Goal: Information Seeking & Learning: Learn about a topic

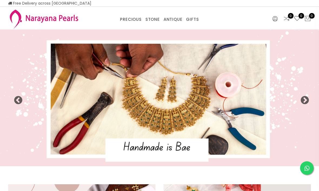
select select "INR"
click at [304, 99] on button "Next" at bounding box center [302, 98] width 5 height 5
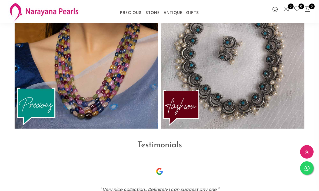
scroll to position [1173, 0]
click at [51, 109] on img at bounding box center [86, 53] width 143 height 151
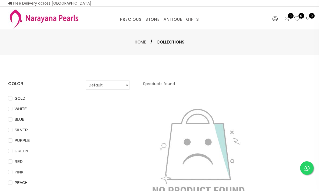
click at [161, 26] on link "CUSTOM MADE-GEMS" at bounding box center [146, 26] width 46 height 0
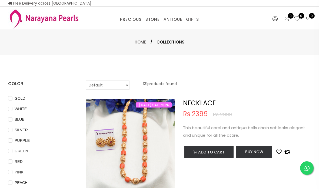
click at [121, 85] on select "Default Price - High to Low Price - Low to High" at bounding box center [107, 84] width 43 height 9
select select "priceLowToHigh"
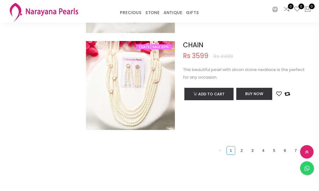
scroll to position [1976, 0]
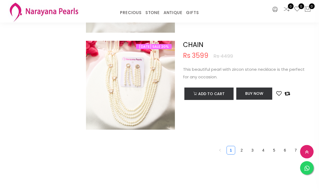
click at [244, 148] on link "2" at bounding box center [241, 150] width 8 height 8
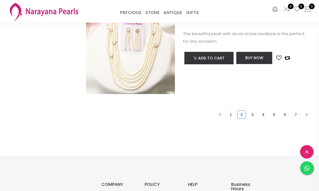
scroll to position [2009, 0]
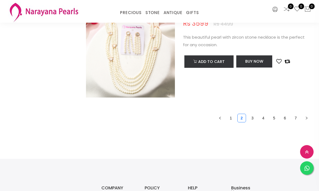
click at [252, 116] on link "3" at bounding box center [252, 118] width 8 height 8
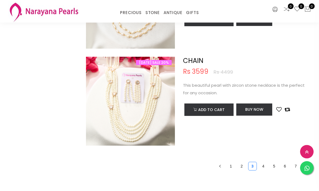
scroll to position [1961, 0]
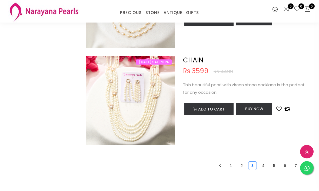
click at [263, 162] on link "4" at bounding box center [263, 166] width 8 height 8
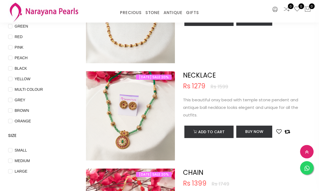
scroll to position [102, 0]
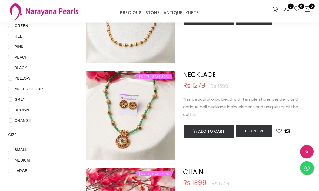
click at [10, 169] on input "LARGE" at bounding box center [10, 175] width 4 height 12
checkbox input "true"
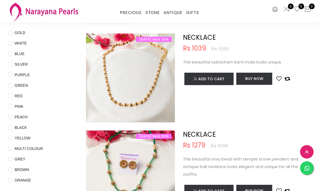
scroll to position [0, 0]
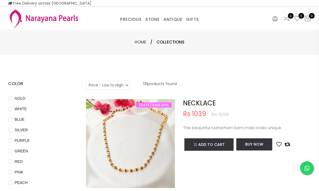
click at [126, 84] on select "Default Price - High to Low Price - Low to High" at bounding box center [107, 84] width 43 height 9
select select "priceHighToLow"
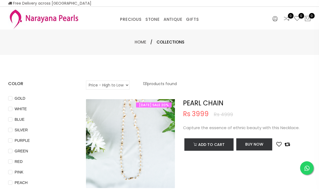
click at [172, 42] on span "Collections" at bounding box center [170, 42] width 28 height 6
click at [151, 26] on link "PRECIOUS MALA" at bounding box center [146, 26] width 46 height 0
click at [176, 19] on link "ANTIQUE" at bounding box center [172, 19] width 19 height 8
click at [173, 19] on link "ANTIQUE" at bounding box center [172, 19] width 19 height 8
click at [175, 23] on link "ANTIQUE" at bounding box center [172, 19] width 19 height 8
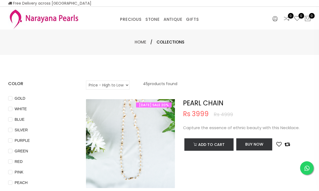
click at [198, 26] on link "EARRINGS / JHUMKAS" at bounding box center [190, 26] width 46 height 0
click at [206, 26] on link "EARRINGS / JHUMKAS" at bounding box center [190, 26] width 46 height 0
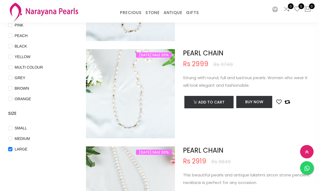
click at [11, 138] on input "MEDIUM" at bounding box center [10, 143] width 4 height 12
checkbox input "true"
click at [11, 127] on input "SMALL" at bounding box center [10, 132] width 4 height 12
checkbox input "true"
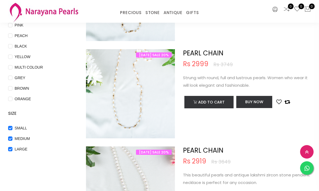
click at [12, 97] on input "ORANGE" at bounding box center [10, 103] width 4 height 12
click at [11, 97] on input "ORANGE" at bounding box center [10, 103] width 4 height 12
checkbox input "false"
click at [13, 76] on span "GREY" at bounding box center [19, 78] width 15 height 6
click at [12, 76] on input "GREY" at bounding box center [10, 82] width 4 height 12
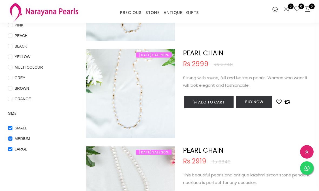
checkbox input "true"
click at [12, 97] on input "ORANGE" at bounding box center [10, 103] width 4 height 12
checkbox input "true"
click at [15, 86] on span "BROWN" at bounding box center [21, 88] width 19 height 6
click at [12, 86] on input "BROWN" at bounding box center [10, 92] width 4 height 12
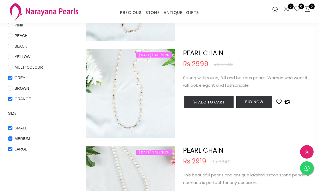
checkbox input "true"
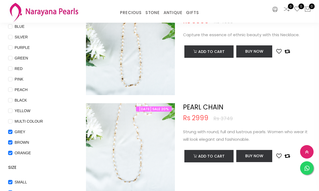
scroll to position [67, 0]
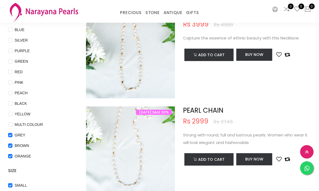
click at [12, 123] on span "MULTI COLOUR" at bounding box center [28, 124] width 33 height 6
click at [12, 123] on COLOUR "MULTI COLOUR" at bounding box center [10, 128] width 4 height 12
checkbox COLOUR "true"
click at [11, 113] on input "YELLOW" at bounding box center [10, 118] width 4 height 12
checkbox input "true"
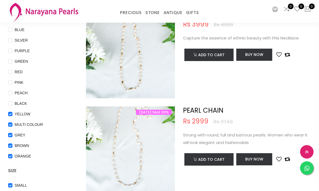
click at [13, 103] on span "BLACK" at bounding box center [20, 103] width 17 height 6
click at [12, 103] on input "BLACK" at bounding box center [10, 107] width 4 height 12
checkbox input "true"
click at [15, 90] on span "PEACH" at bounding box center [20, 93] width 17 height 6
click at [12, 91] on input "PEACH" at bounding box center [10, 97] width 4 height 12
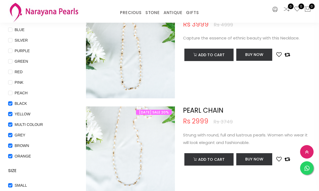
checkbox input "true"
click at [11, 80] on input "PINK" at bounding box center [10, 86] width 4 height 12
checkbox input "true"
click at [13, 70] on span "RED" at bounding box center [18, 72] width 12 height 6
click at [12, 70] on input "RED" at bounding box center [10, 76] width 4 height 12
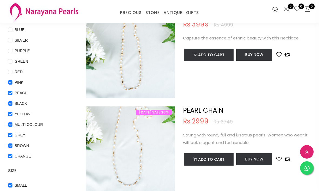
checkbox input "true"
click at [11, 61] on input "GREEN" at bounding box center [10, 65] width 4 height 12
checkbox input "true"
click at [13, 50] on span "PURPLE" at bounding box center [21, 51] width 19 height 6
click at [12, 50] on input "PURPLE" at bounding box center [10, 55] width 4 height 12
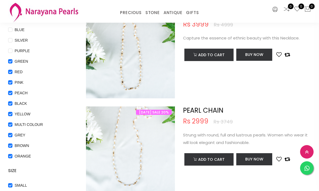
checkbox input "true"
click at [12, 39] on input "SILVER" at bounding box center [10, 44] width 4 height 12
checkbox input "true"
click at [11, 29] on input "BLUE" at bounding box center [10, 34] width 4 height 12
checkbox input "true"
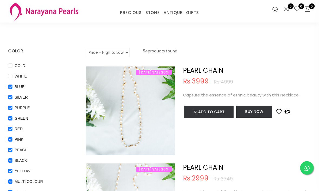
click at [11, 78] on input "WHITE" at bounding box center [10, 80] width 4 height 12
checkbox input "true"
click at [11, 64] on input "GOLD" at bounding box center [10, 69] width 4 height 12
checkbox input "true"
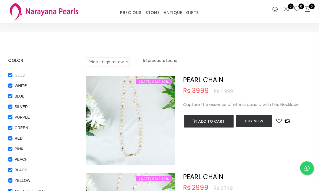
scroll to position [0, 0]
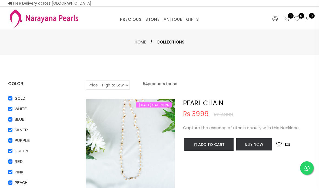
click at [138, 44] on link "Home" at bounding box center [140, 42] width 12 height 6
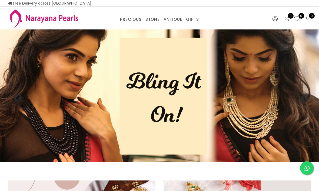
click at [241, 108] on img at bounding box center [159, 95] width 319 height 133
click at [164, 114] on img at bounding box center [159, 95] width 319 height 133
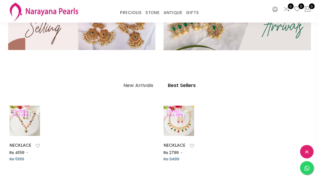
scroll to position [178, 0]
click at [20, 123] on div at bounding box center [24, 120] width 31 height 11
click at [137, 84] on h4 "New Arrivals" at bounding box center [138, 85] width 30 height 6
click at [137, 85] on h4 "New Arrivals" at bounding box center [138, 85] width 30 height 6
click at [21, 129] on img at bounding box center [24, 121] width 31 height 31
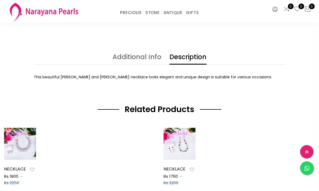
scroll to position [168, 0]
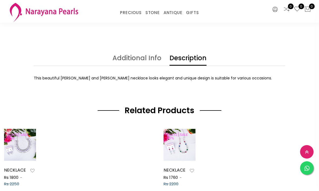
click at [187, 145] on div at bounding box center [179, 144] width 32 height 11
click at [179, 143] on icon at bounding box center [179, 145] width 0 height 4
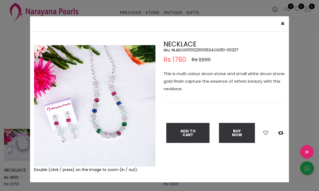
click at [281, 24] on span "×" at bounding box center [282, 23] width 4 height 9
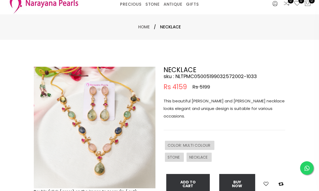
scroll to position [0, 0]
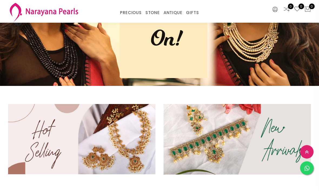
scroll to position [53, 0]
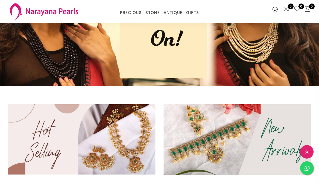
click at [280, 135] on img at bounding box center [236, 139] width 147 height 70
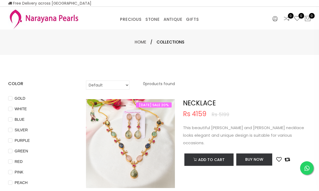
scroll to position [18, 0]
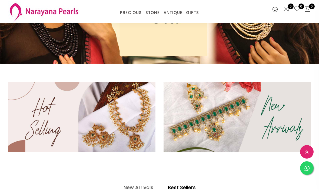
scroll to position [78, 0]
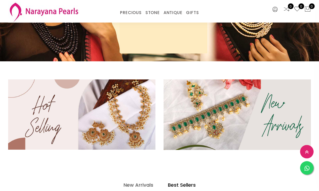
click at [44, 103] on img at bounding box center [81, 115] width 147 height 70
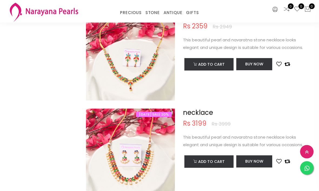
scroll to position [356, 0]
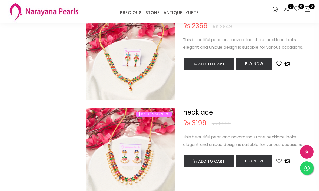
click at [1, 89] on div "COLOR GOLD WHITE BLUE SILVER PURPLE GREEN RED PINK PEACH BLACK YELLOW MULTI COL…" at bounding box center [159, 58] width 319 height 715
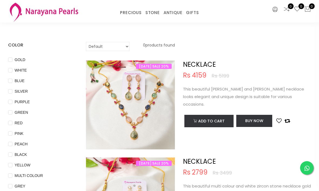
scroll to position [0, 0]
